Goal: Book appointment/travel/reservation

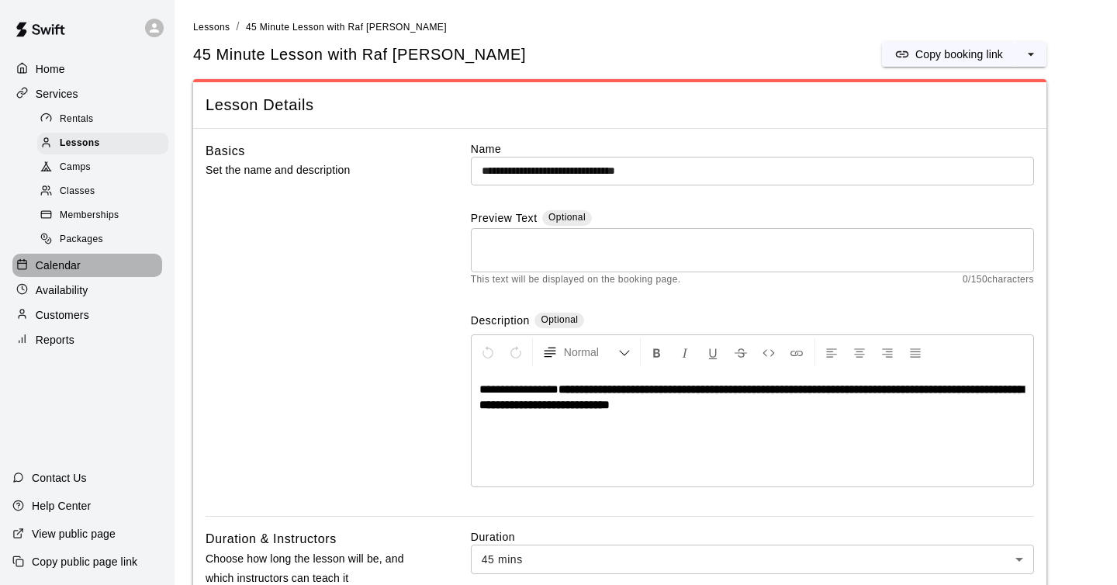
click at [67, 259] on p "Calendar" at bounding box center [58, 266] width 45 height 16
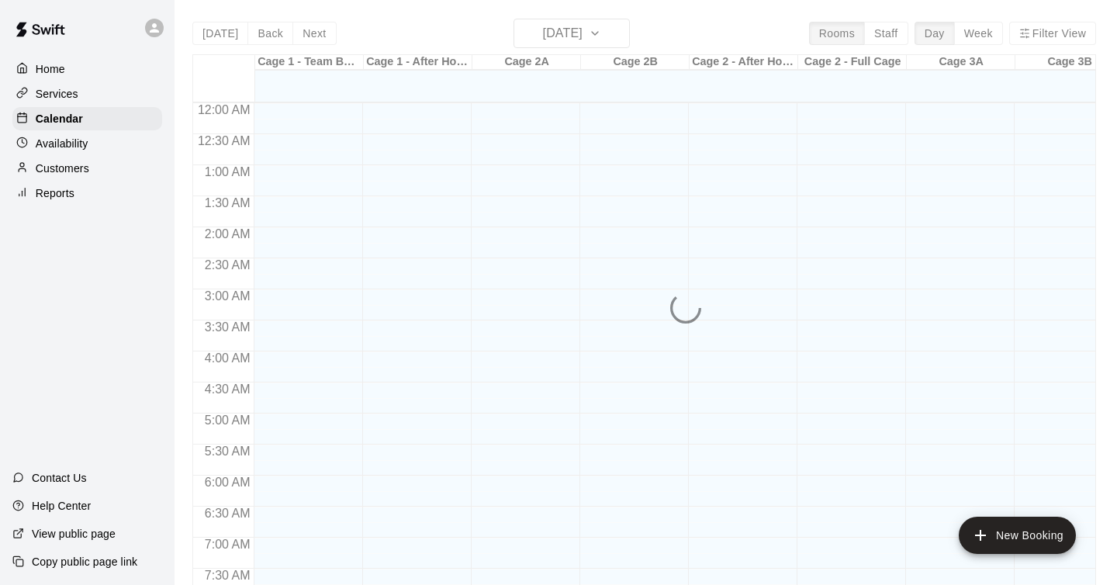
scroll to position [788, 0]
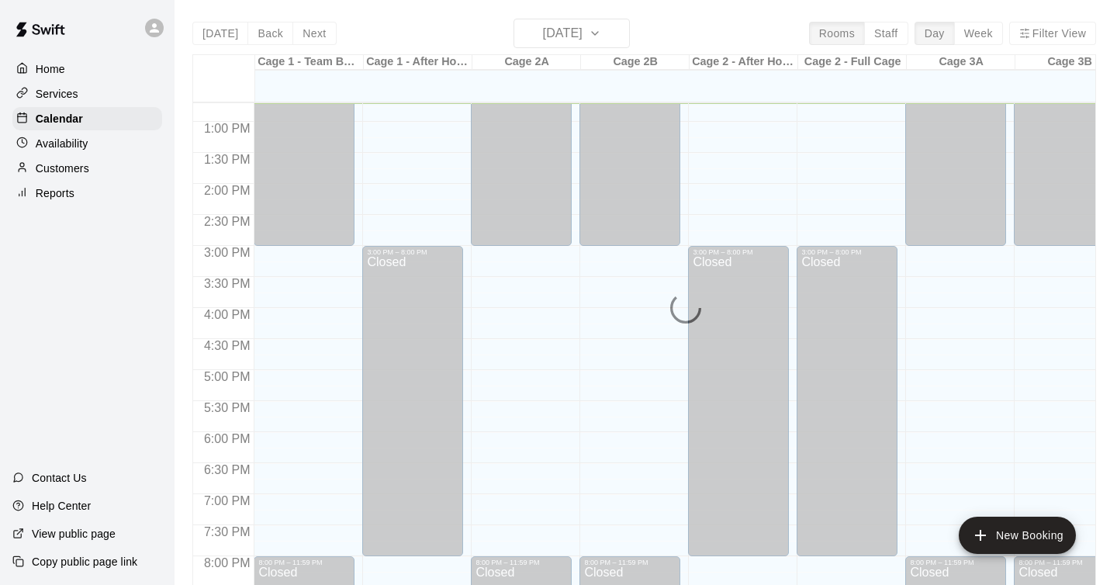
click at [581, 26] on div "[DATE] Back [DATE][DATE] Rooms Staff Day Week Filter View Cage 1 - Team Booking…" at bounding box center [644, 311] width 904 height 585
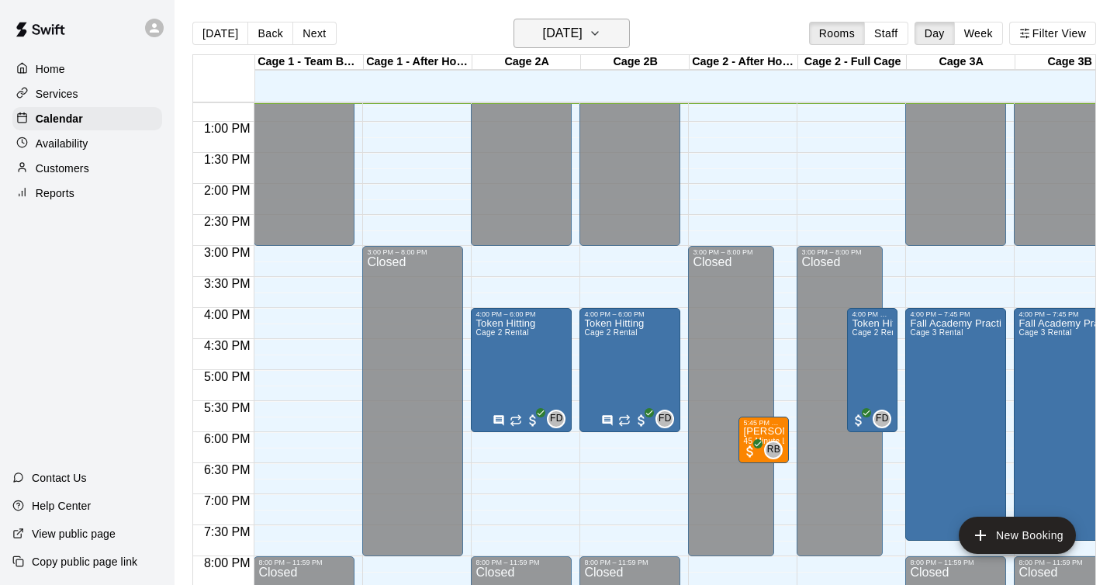
click at [583, 37] on h6 "[DATE]" at bounding box center [563, 33] width 40 height 22
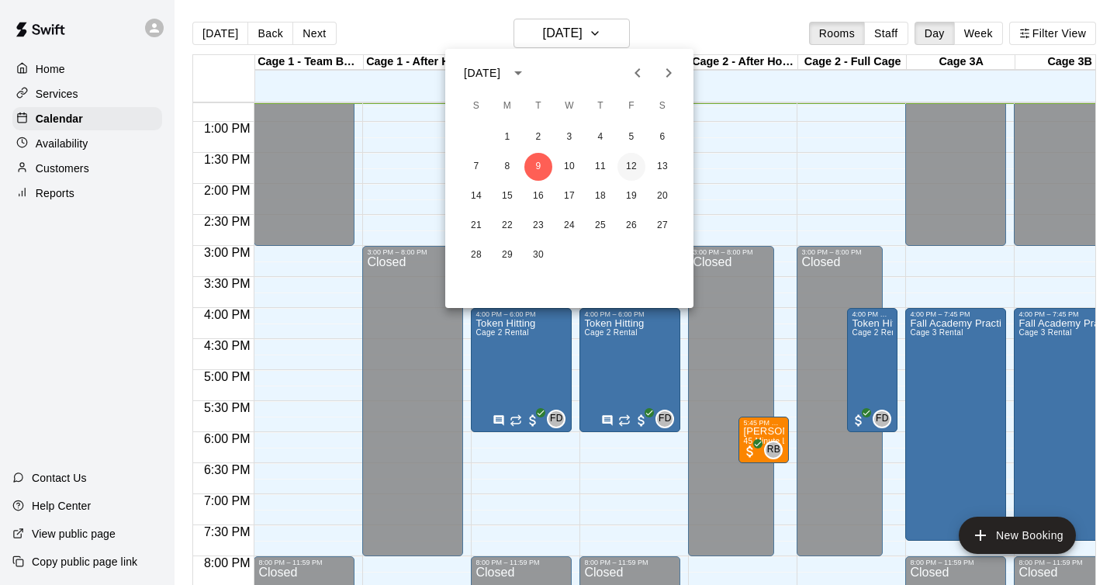
click at [632, 172] on button "12" at bounding box center [631, 167] width 28 height 28
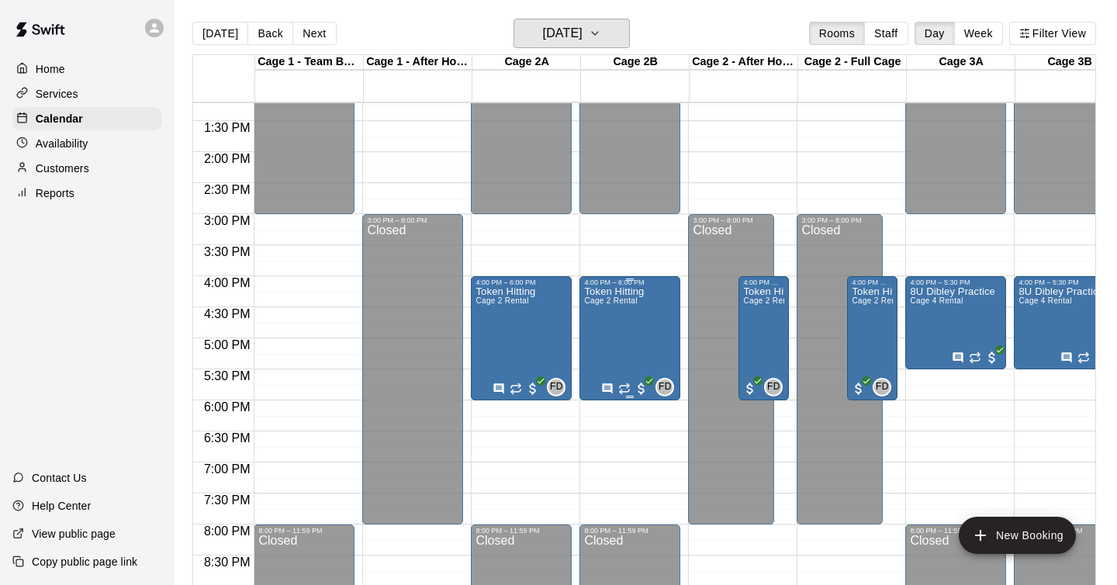
scroll to position [815, 0]
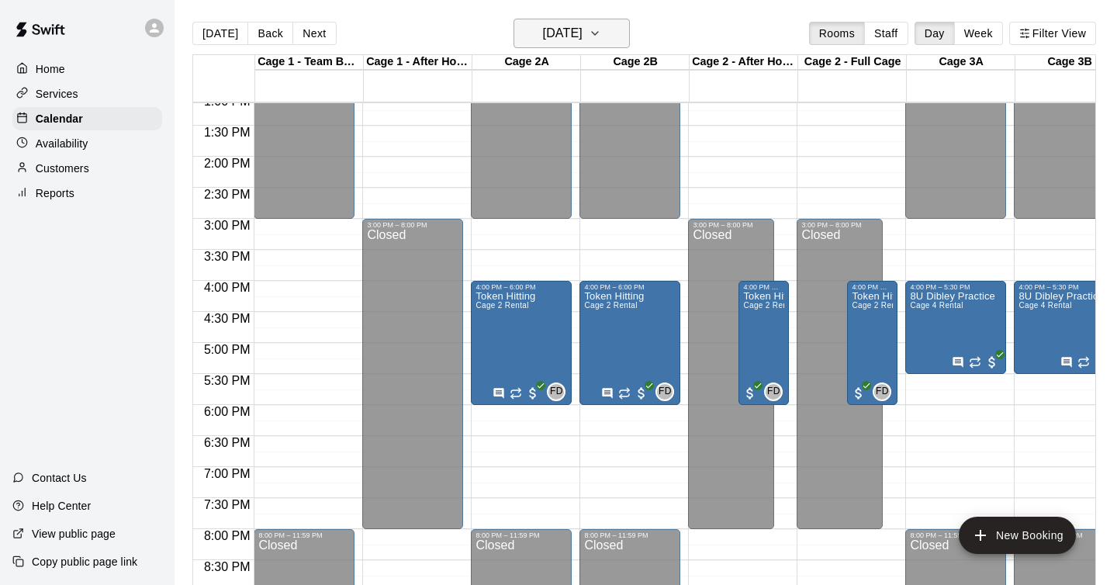
click at [576, 35] on h6 "[DATE]" at bounding box center [563, 33] width 40 height 22
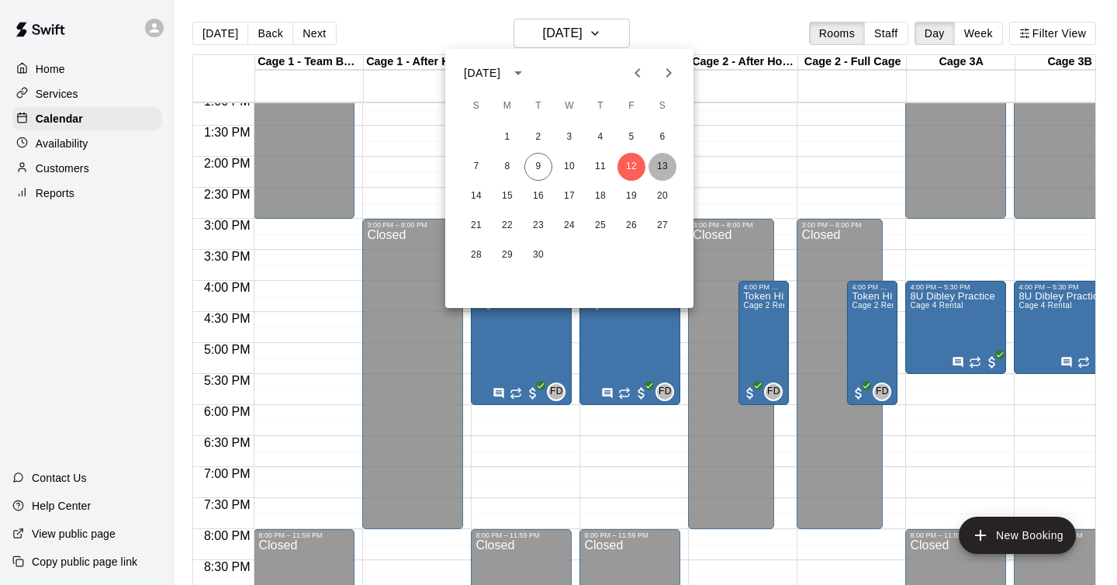
click at [662, 168] on button "13" at bounding box center [663, 167] width 28 height 28
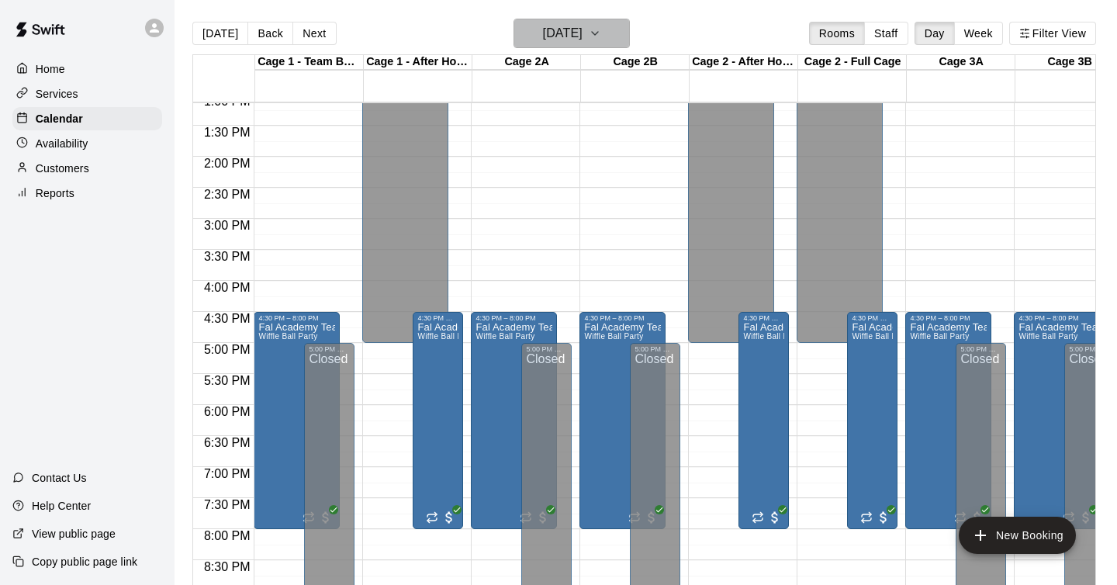
click at [607, 40] on button "[DATE]" at bounding box center [572, 33] width 116 height 29
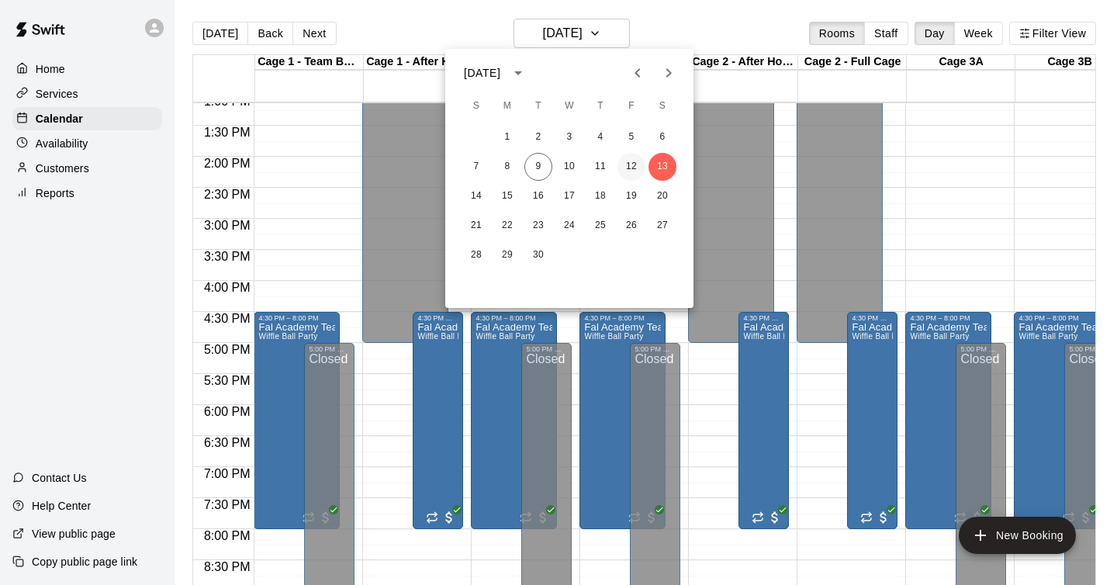
click at [635, 168] on button "12" at bounding box center [631, 167] width 28 height 28
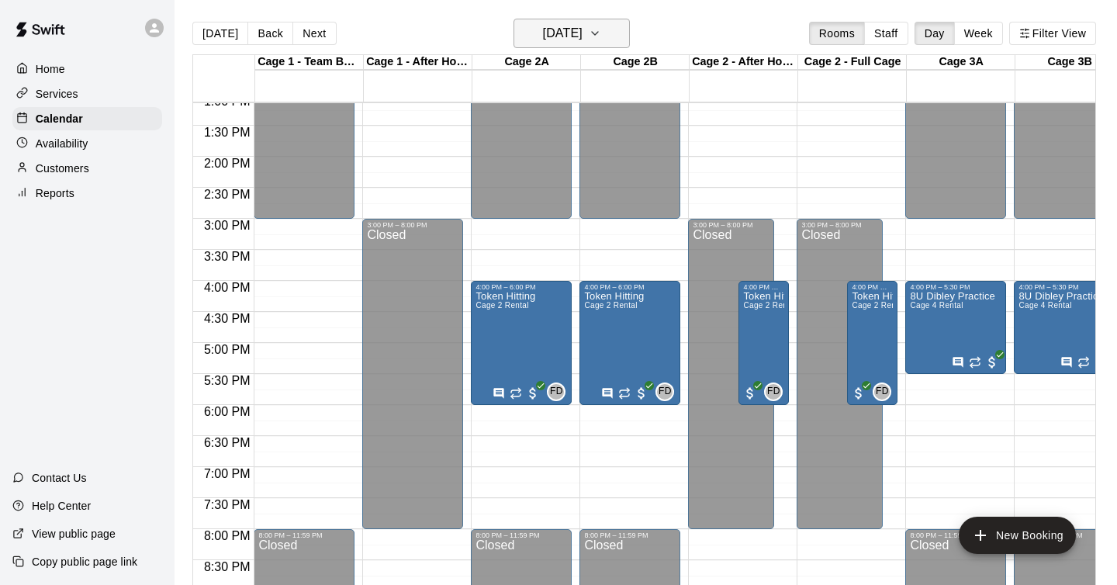
click at [578, 38] on h6 "[DATE]" at bounding box center [563, 33] width 40 height 22
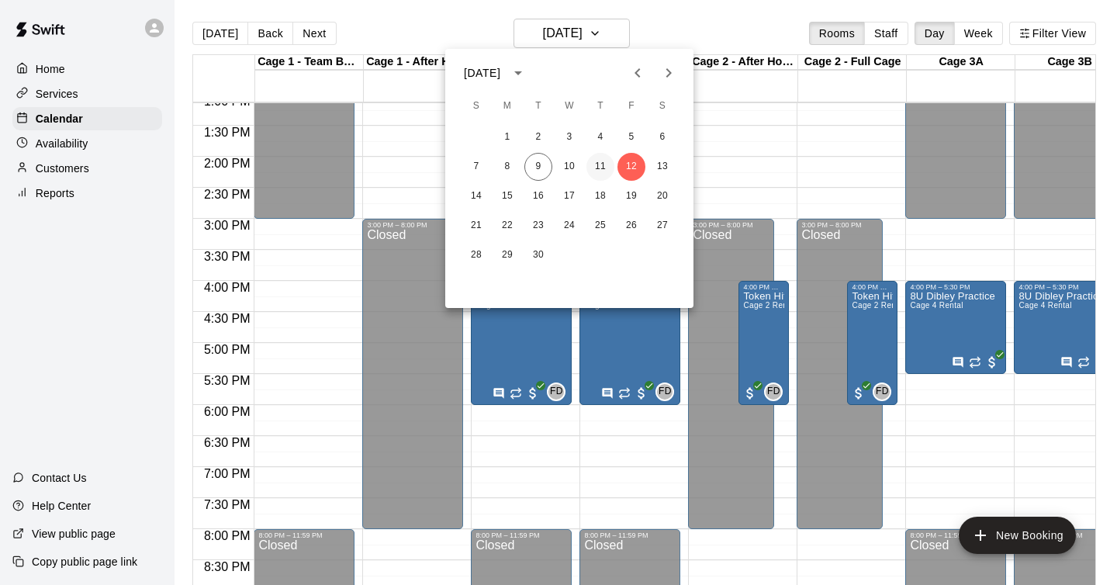
click at [600, 170] on button "11" at bounding box center [600, 167] width 28 height 28
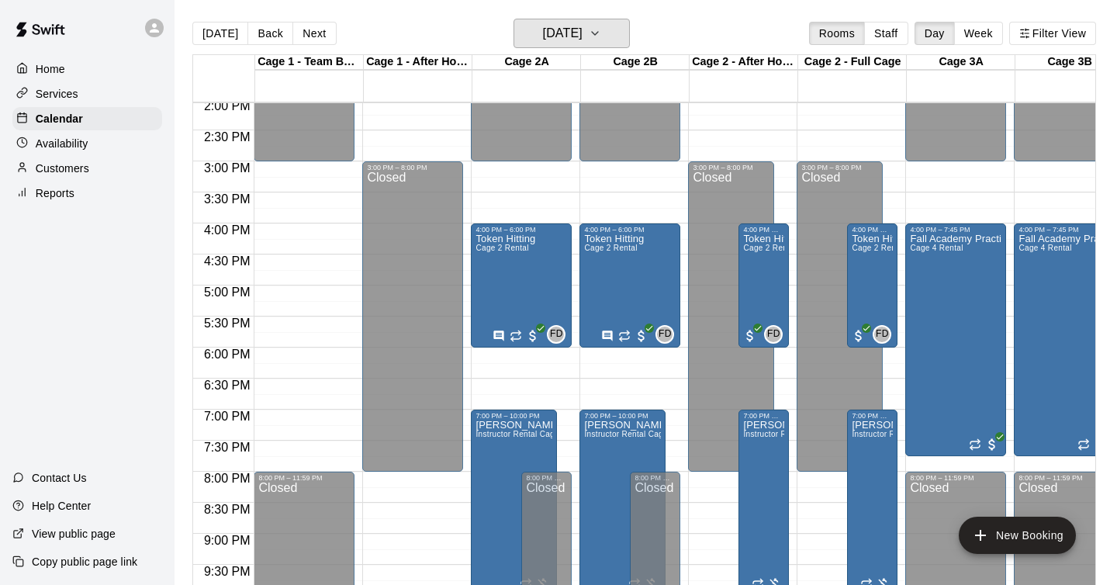
scroll to position [861, 0]
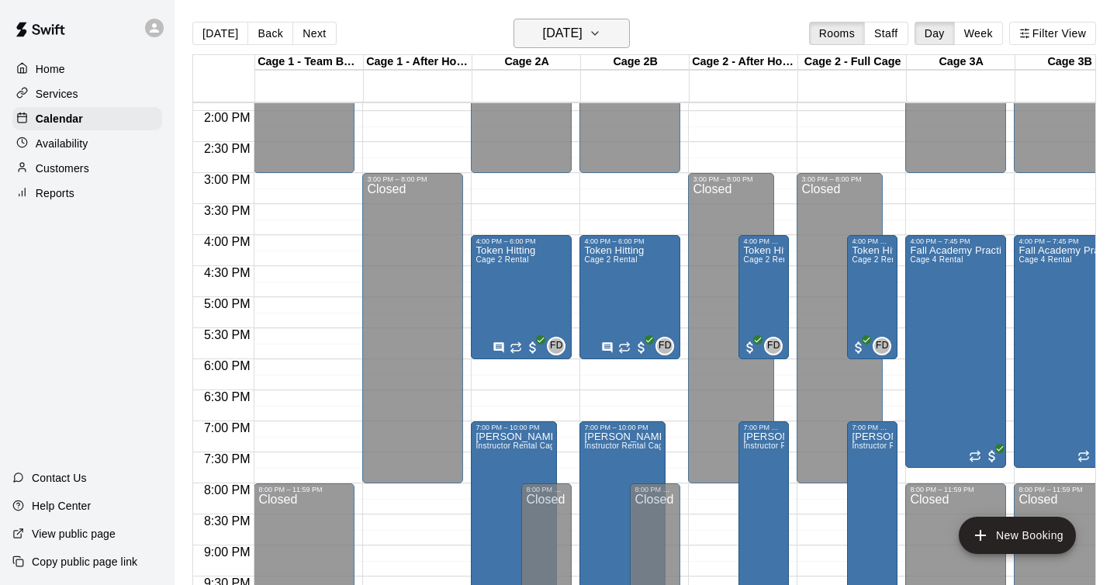
click at [608, 28] on button "[DATE]" at bounding box center [572, 33] width 116 height 29
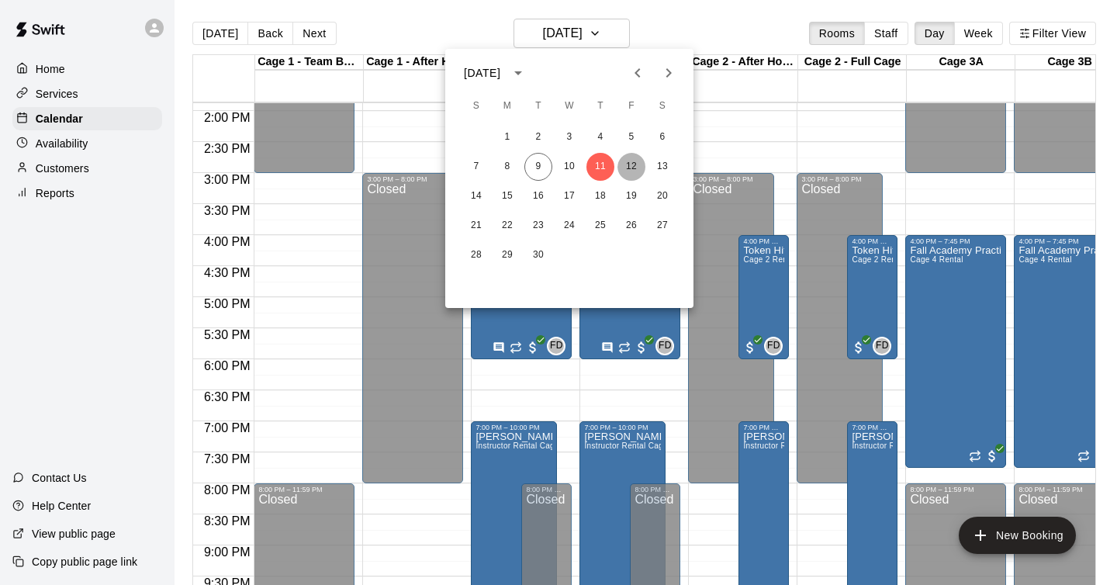
click at [637, 163] on button "12" at bounding box center [631, 167] width 28 height 28
